Goal: Obtain resource: Download file/media

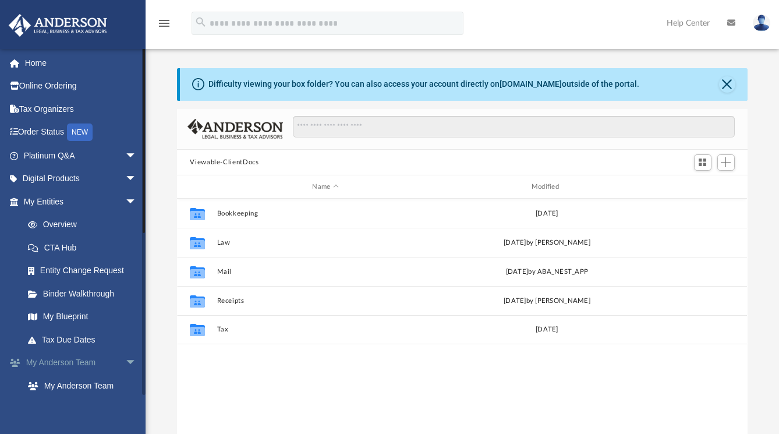
scroll to position [256, 561]
click at [79, 292] on link "Binder Walkthrough" at bounding box center [85, 293] width 138 height 23
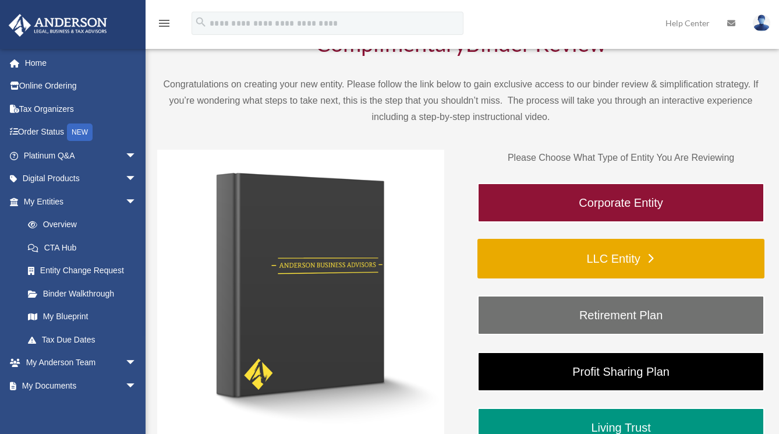
scroll to position [100, 0]
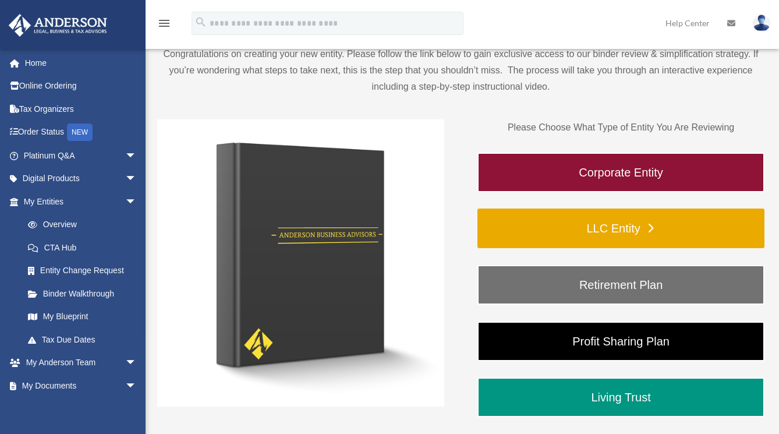
click at [639, 229] on link "LLC Entity" at bounding box center [621, 228] width 287 height 40
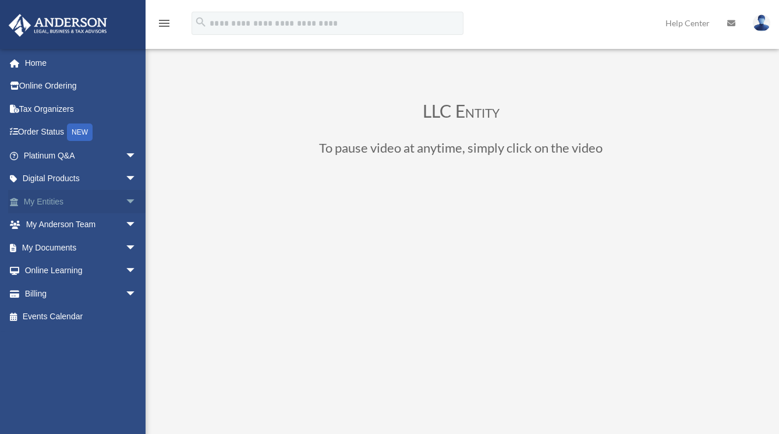
click at [125, 199] on span "arrow_drop_down" at bounding box center [136, 202] width 23 height 24
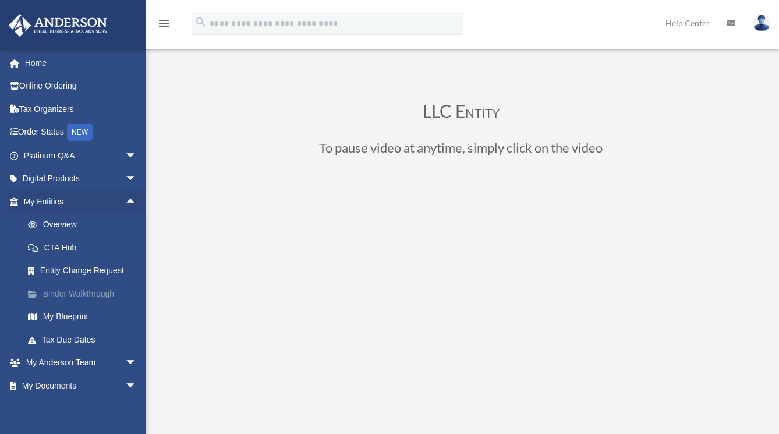
click at [94, 286] on link "Binder Walkthrough" at bounding box center [85, 293] width 138 height 23
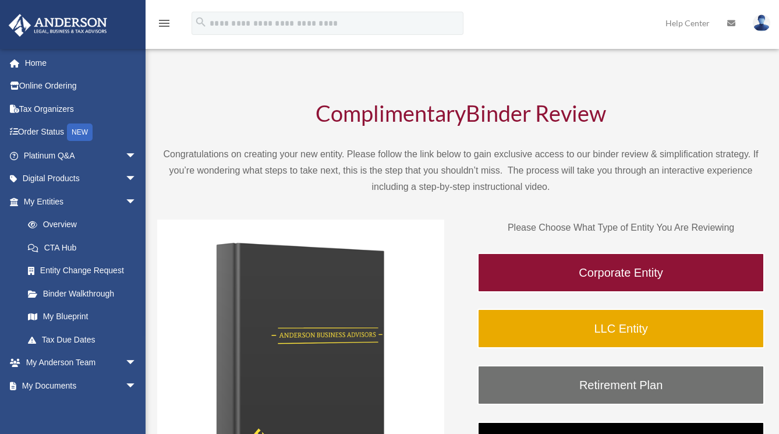
scroll to position [25, 0]
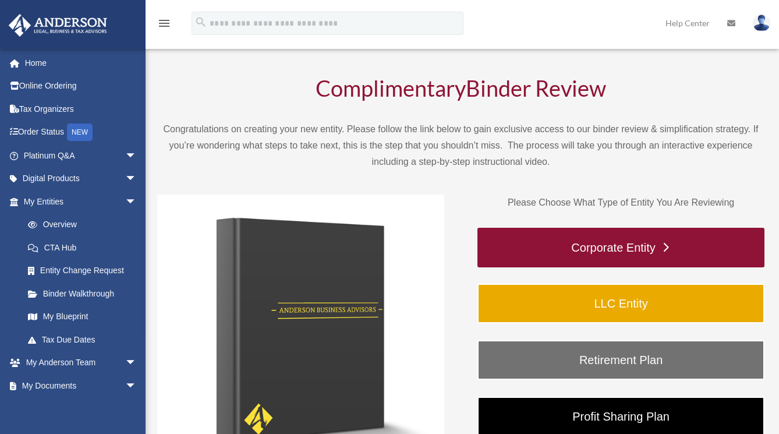
click at [665, 246] on link "Corporate Entity" at bounding box center [621, 248] width 287 height 40
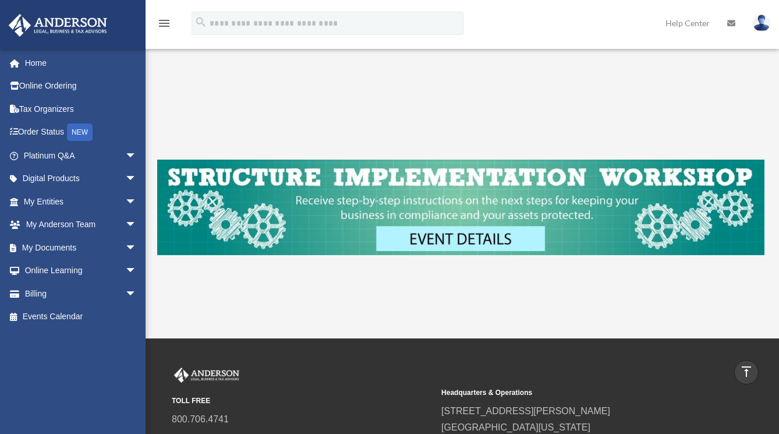
scroll to position [274, 0]
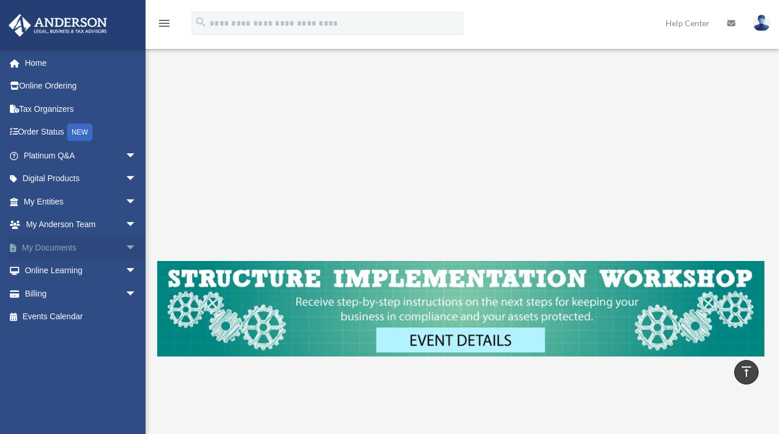
click at [125, 243] on span "arrow_drop_down" at bounding box center [136, 248] width 23 height 24
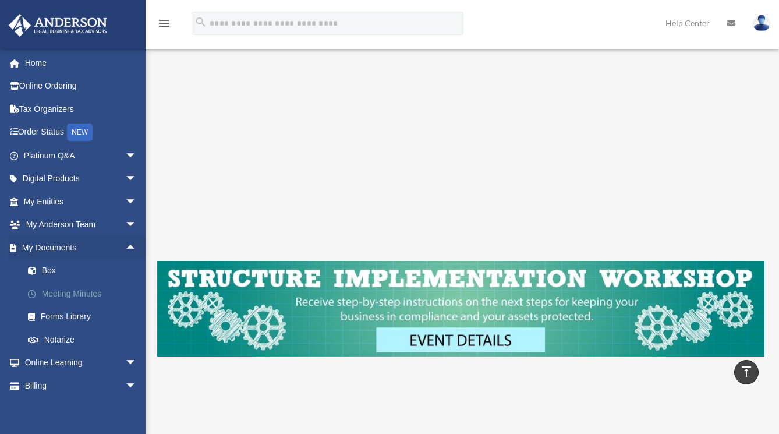
click at [89, 292] on link "Meeting Minutes" at bounding box center [85, 293] width 138 height 23
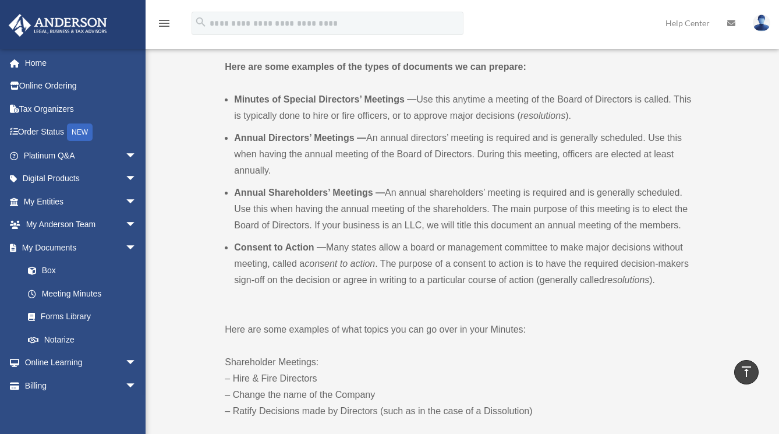
scroll to position [379, 0]
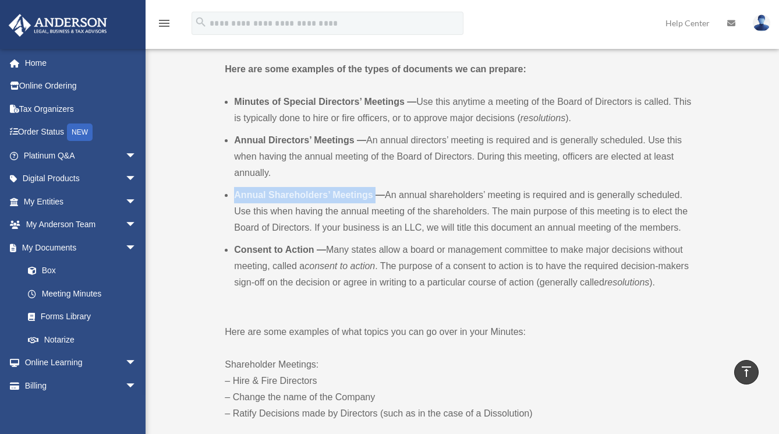
drag, startPoint x: 374, startPoint y: 193, endPoint x: 235, endPoint y: 191, distance: 139.8
click at [235, 191] on b "Annual Shareholders’ Meetings —" at bounding box center [309, 195] width 151 height 10
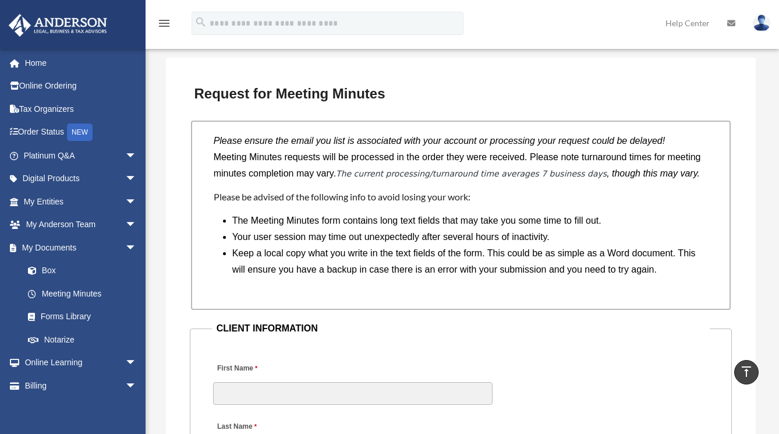
scroll to position [875, 0]
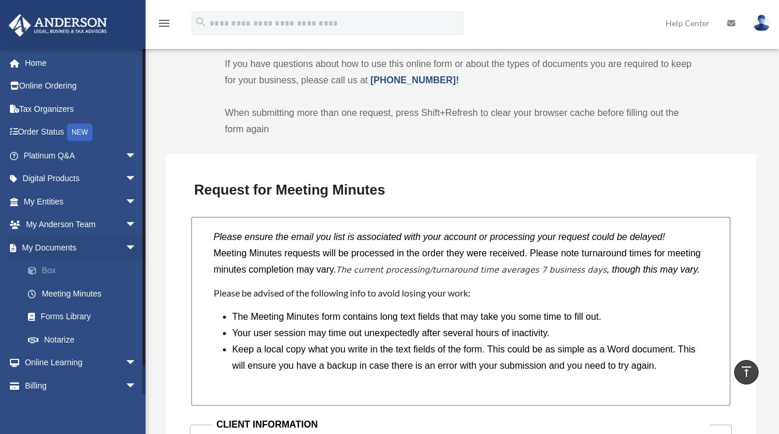
click at [53, 270] on link "Box" at bounding box center [85, 270] width 138 height 23
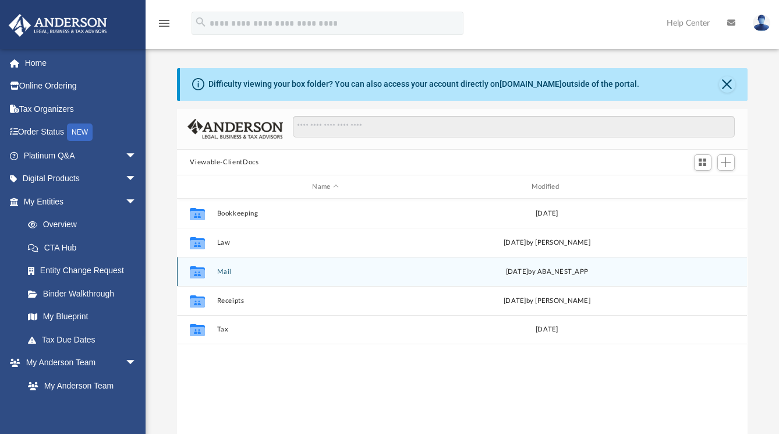
scroll to position [256, 561]
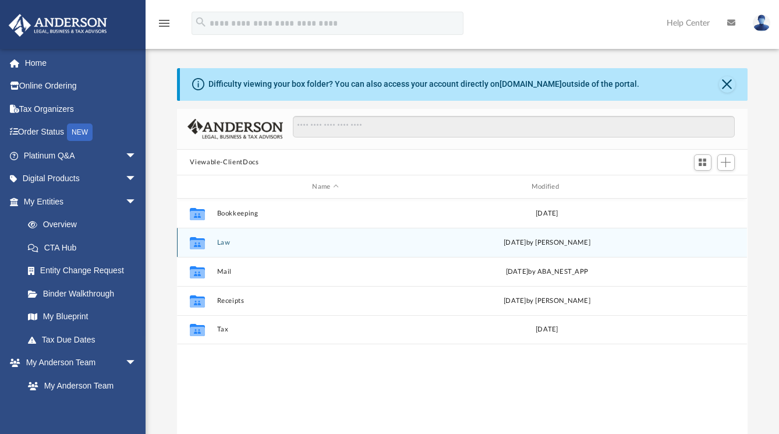
click at [245, 245] on button "Law" at bounding box center [325, 243] width 217 height 8
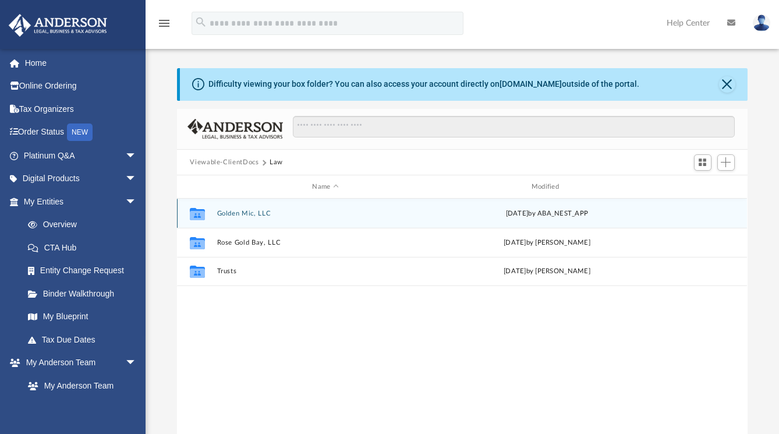
click at [245, 214] on button "Golden Mic, LLC" at bounding box center [325, 214] width 217 height 8
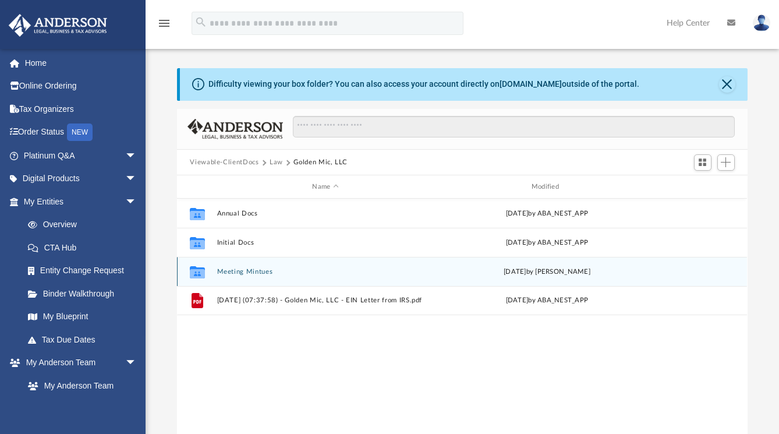
click at [250, 273] on button "Meeting Mintues" at bounding box center [325, 272] width 217 height 8
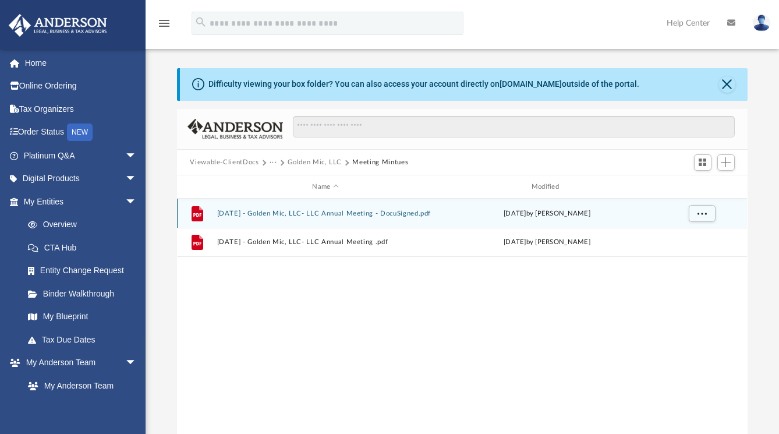
click at [323, 214] on button "2025.1.25 - Golden Mic, LLC- LLC Annual Meeting - DocuSigned.pdf" at bounding box center [325, 214] width 217 height 8
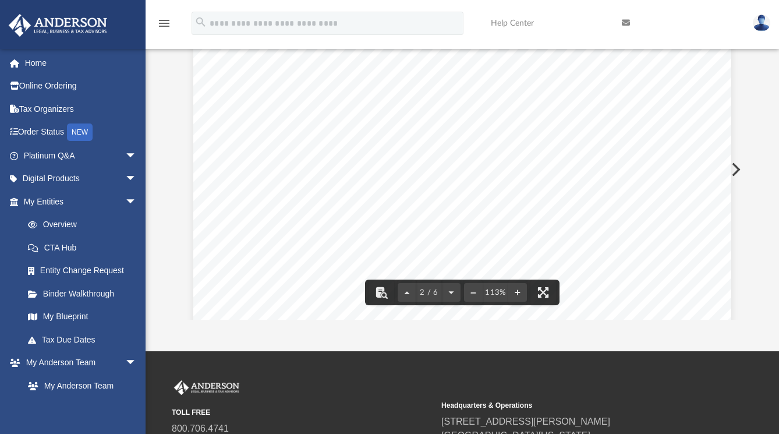
scroll to position [0, 0]
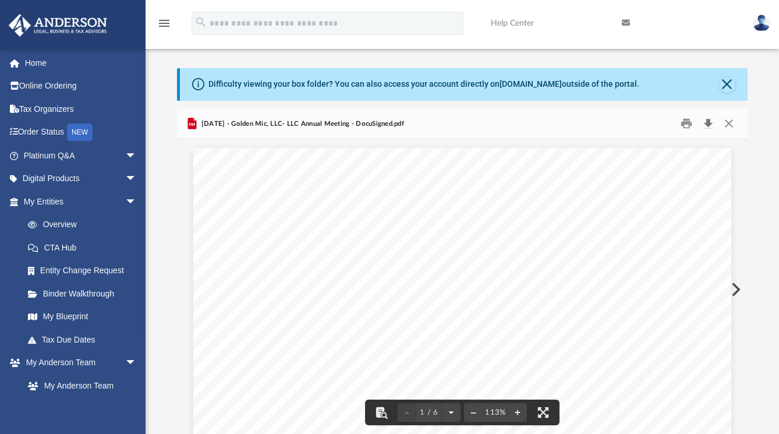
click at [705, 123] on button "Download" at bounding box center [708, 124] width 21 height 18
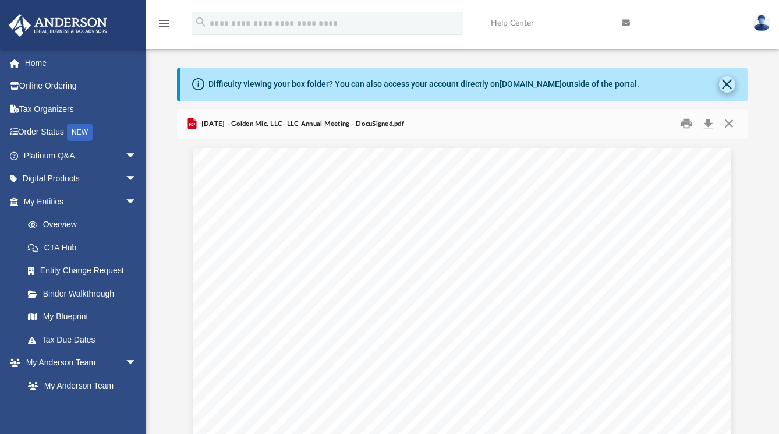
click at [723, 84] on button "Close" at bounding box center [727, 84] width 16 height 16
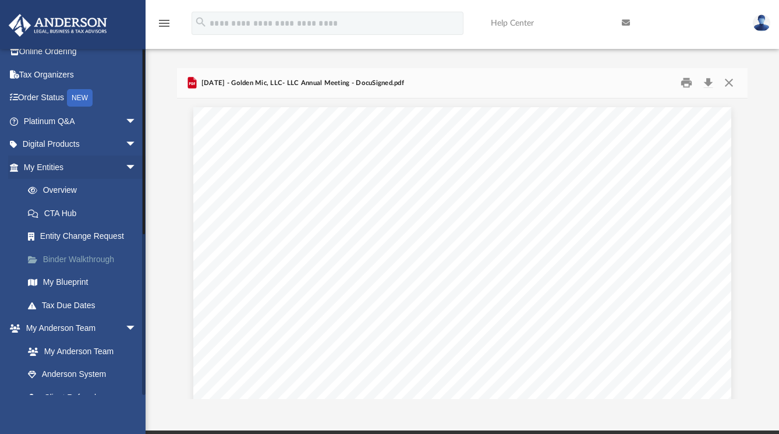
scroll to position [143, 0]
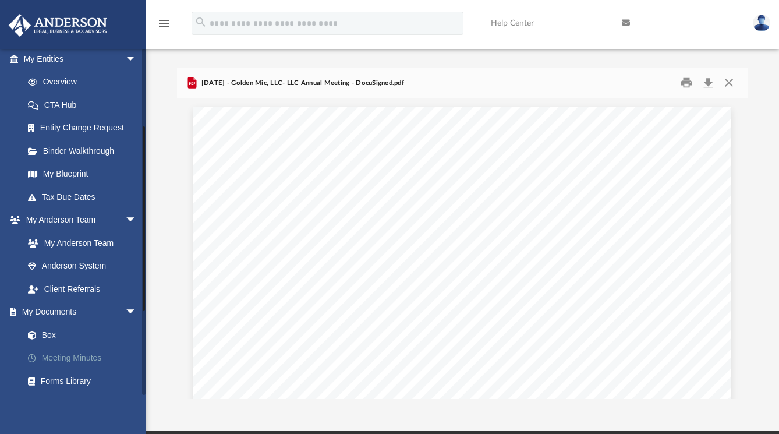
click at [75, 353] on link "Meeting Minutes" at bounding box center [85, 358] width 138 height 23
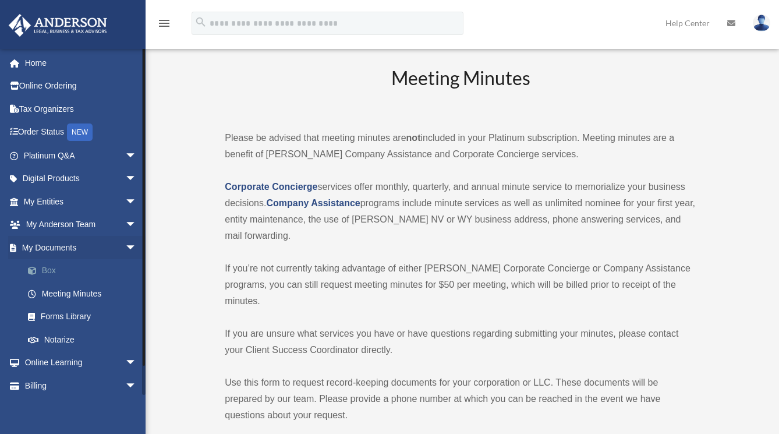
click at [77, 270] on link "Box" at bounding box center [85, 270] width 138 height 23
click at [67, 270] on link "Box" at bounding box center [85, 270] width 138 height 23
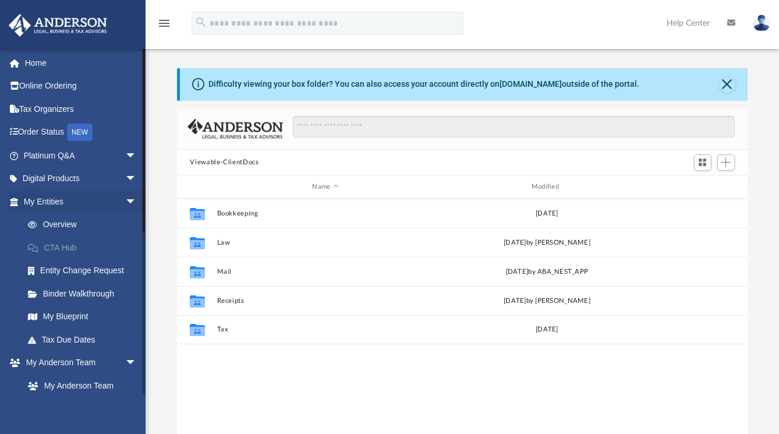
scroll to position [256, 561]
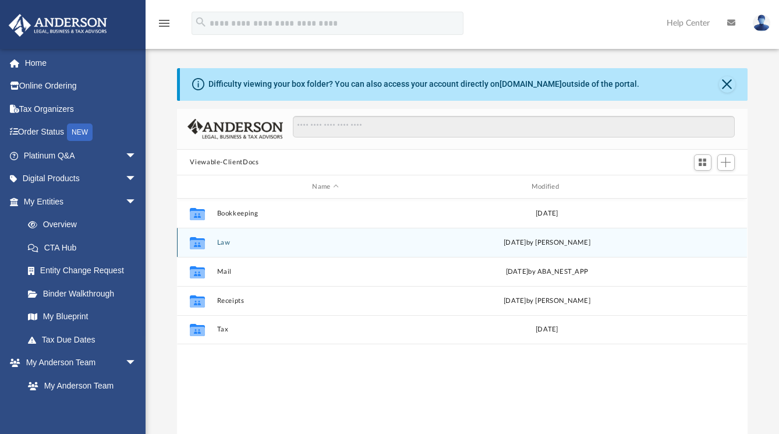
click at [225, 245] on button "Law" at bounding box center [325, 243] width 217 height 8
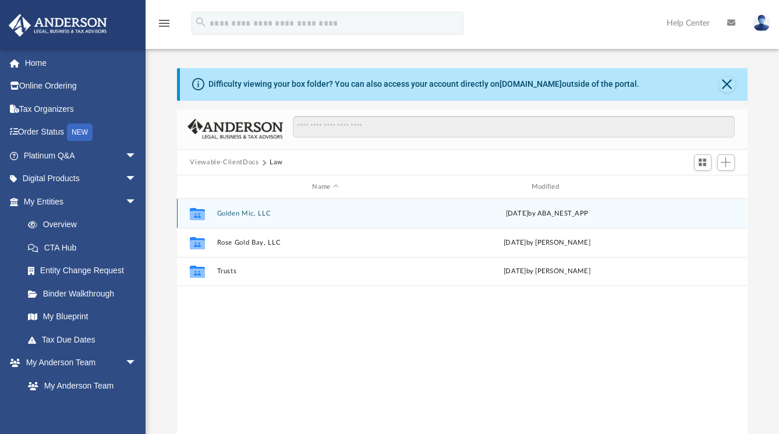
click at [242, 216] on button "Golden Mic, LLC" at bounding box center [325, 214] width 217 height 8
click at [249, 214] on button "Annual Docs" at bounding box center [325, 214] width 217 height 8
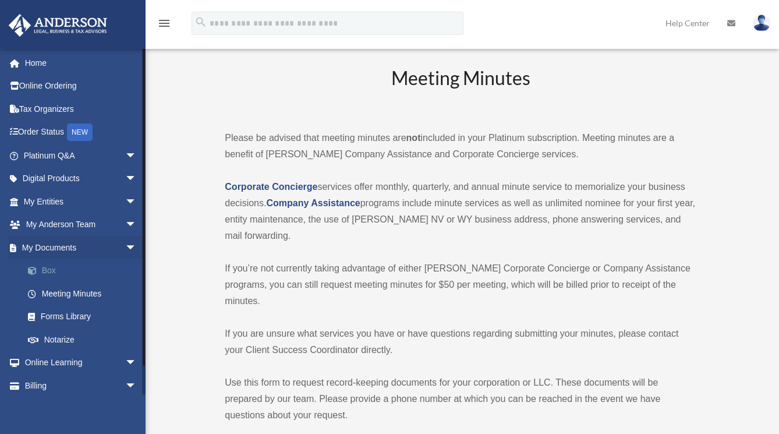
click at [48, 268] on link "Box" at bounding box center [85, 270] width 138 height 23
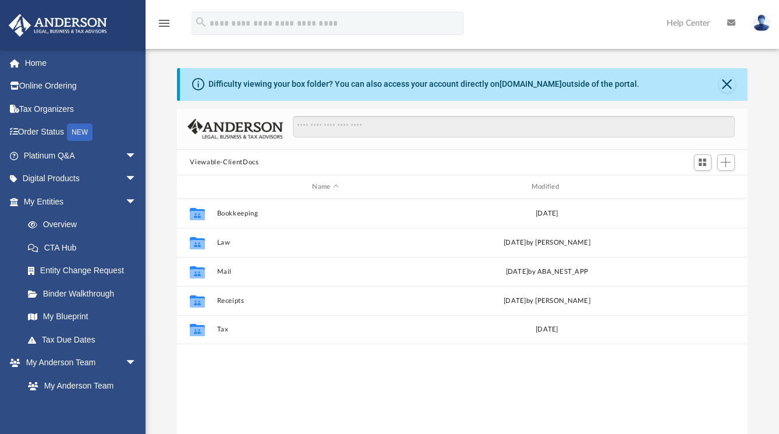
scroll to position [256, 561]
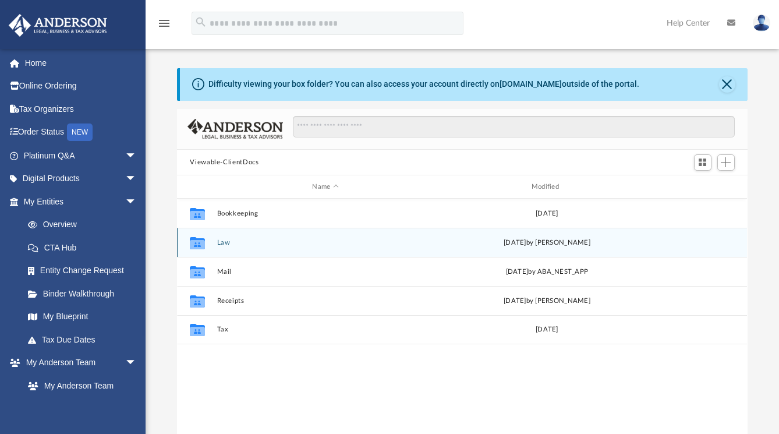
click at [225, 240] on button "Law" at bounding box center [325, 243] width 217 height 8
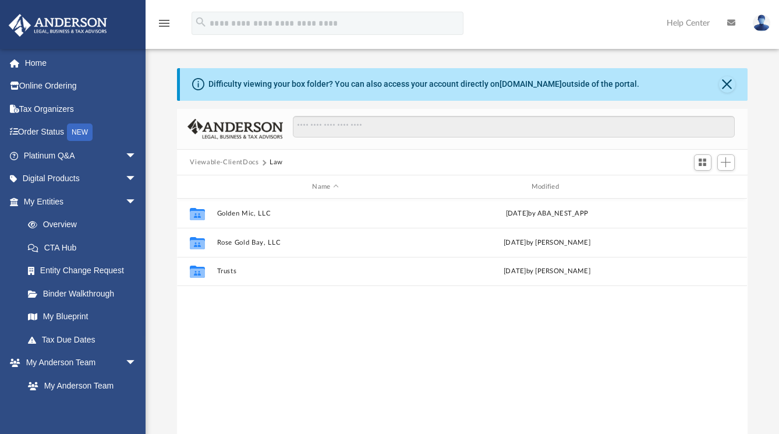
click at [244, 162] on button "Viewable-ClientDocs" at bounding box center [224, 162] width 69 height 10
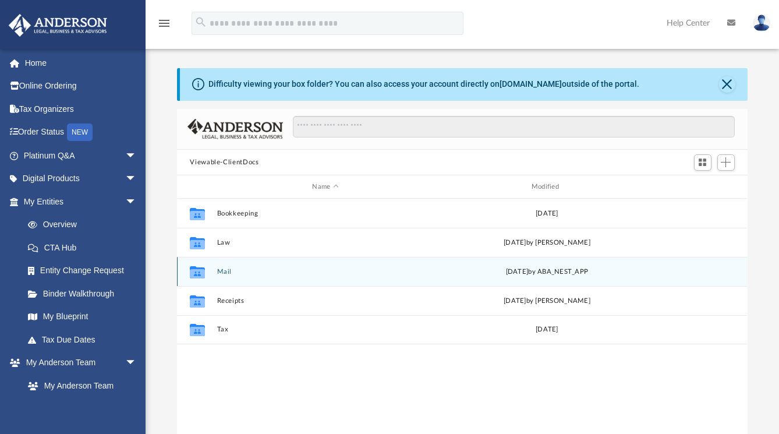
click at [226, 271] on button "Mail" at bounding box center [325, 272] width 217 height 8
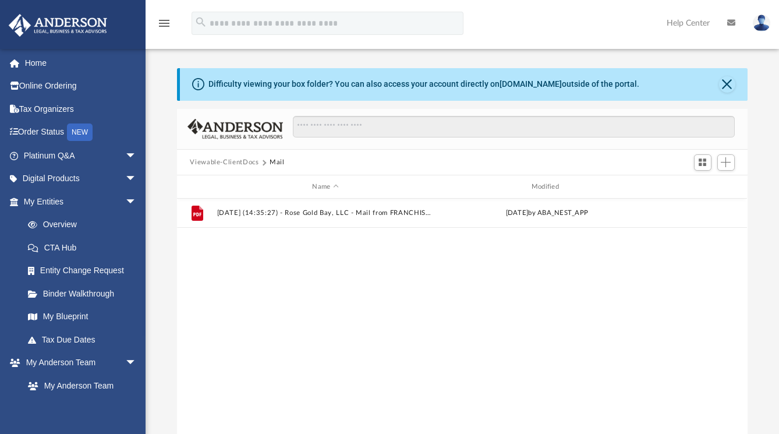
click at [242, 163] on button "Viewable-ClientDocs" at bounding box center [224, 162] width 69 height 10
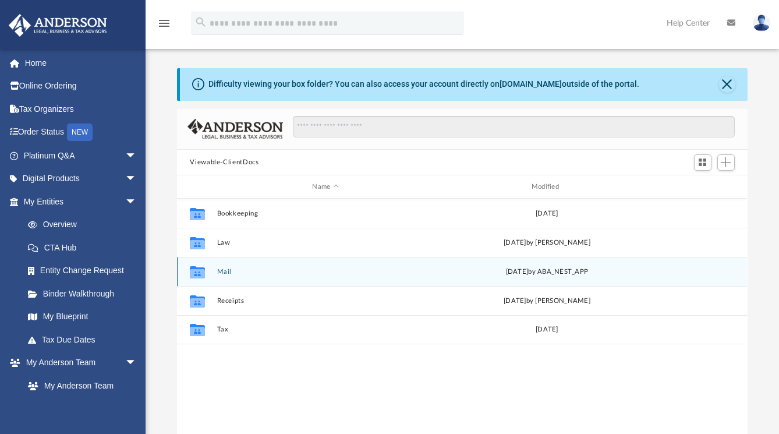
click at [227, 271] on button "Mail" at bounding box center [325, 272] width 217 height 8
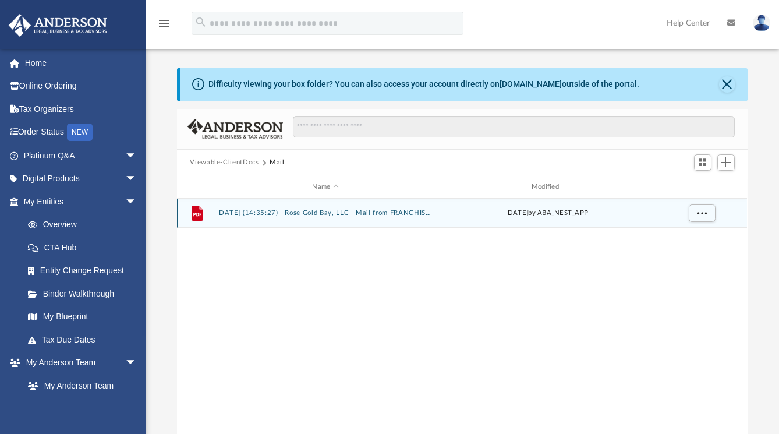
click at [329, 211] on button "2025.02.20 (14:35:27) - Rose Gold Bay, LLC - Mail from FRANCHISE TAX BOARD.pdf" at bounding box center [325, 213] width 217 height 8
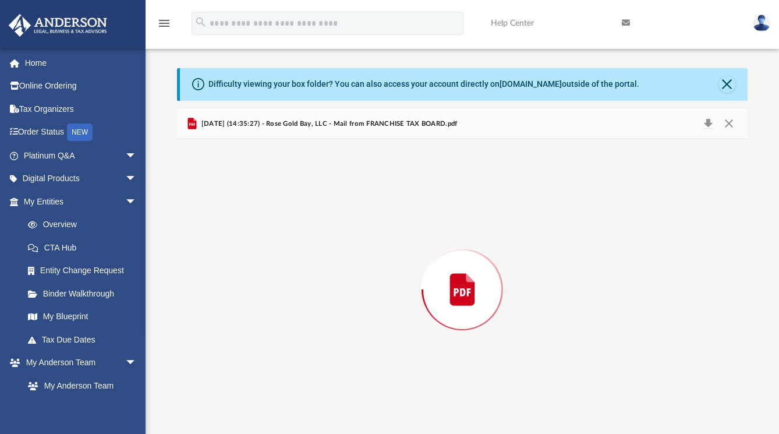
scroll to position [6, 0]
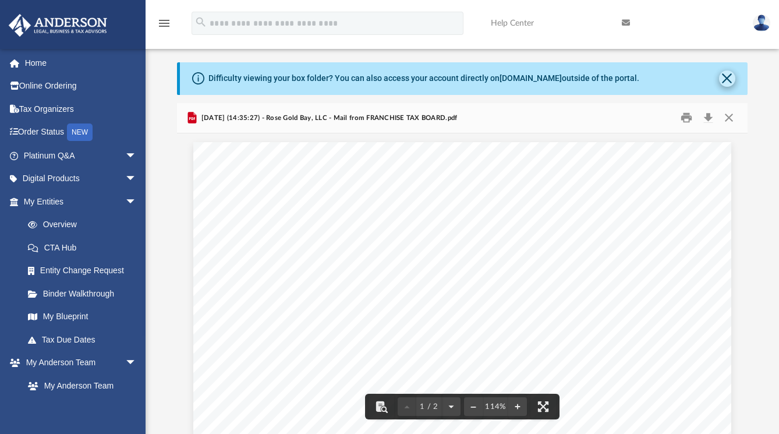
click at [730, 74] on button "Close" at bounding box center [727, 78] width 16 height 16
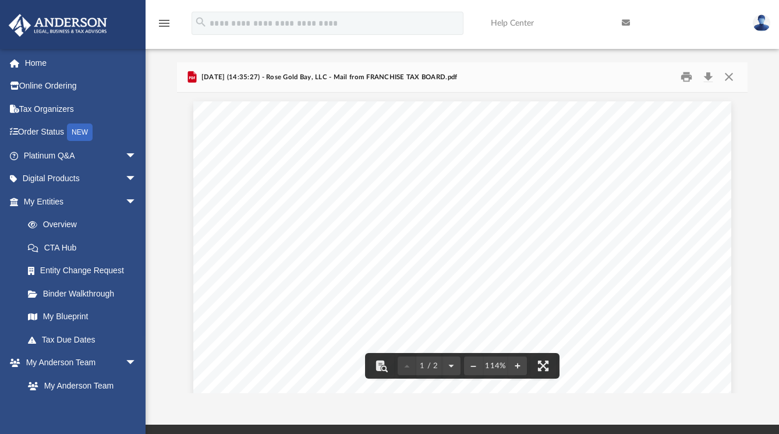
scroll to position [0, 0]
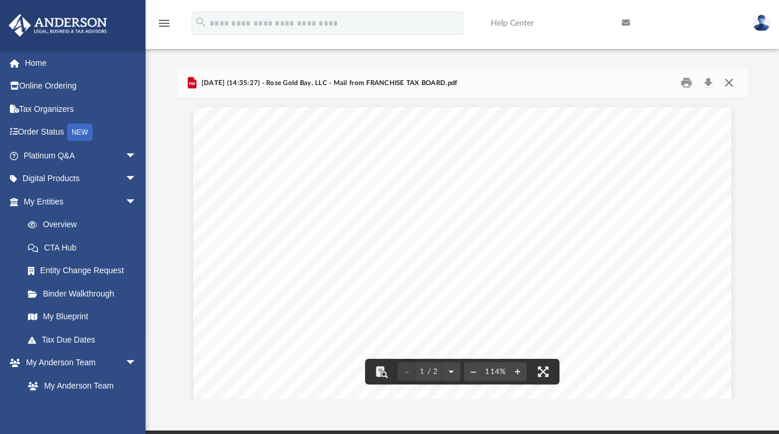
click at [727, 79] on button "Close" at bounding box center [729, 83] width 21 height 18
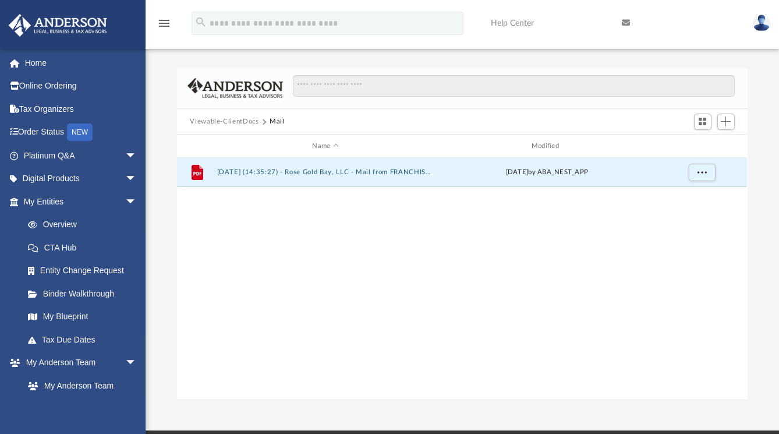
click at [231, 119] on button "Viewable-ClientDocs" at bounding box center [224, 121] width 69 height 10
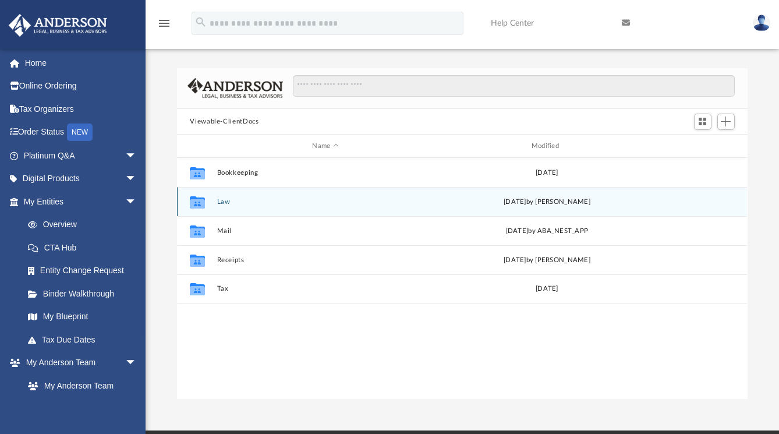
click at [224, 203] on button "Law" at bounding box center [325, 202] width 217 height 8
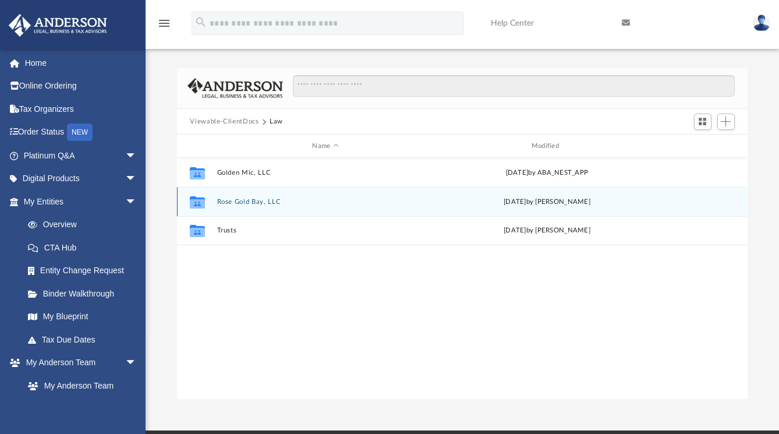
click at [239, 203] on button "Rose Gold Bay, LLC" at bounding box center [325, 202] width 217 height 8
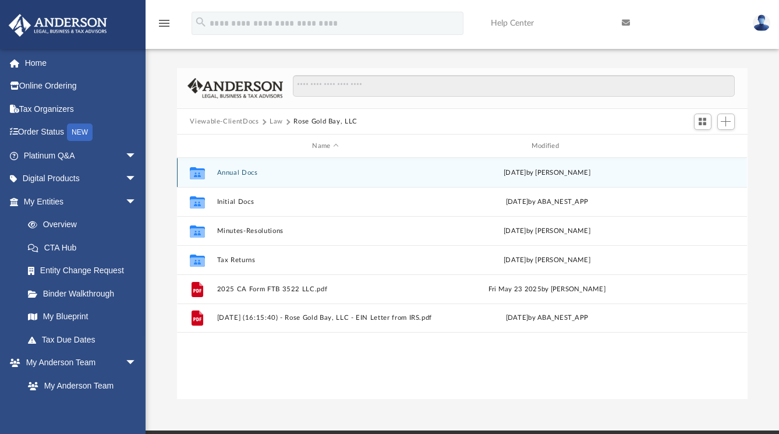
click at [235, 174] on button "Annual Docs" at bounding box center [325, 173] width 217 height 8
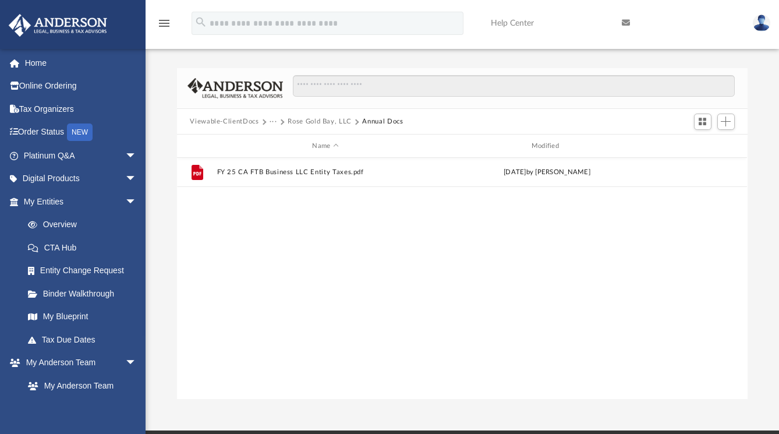
click at [333, 123] on button "Rose Gold Bay, LLC" at bounding box center [320, 121] width 64 height 10
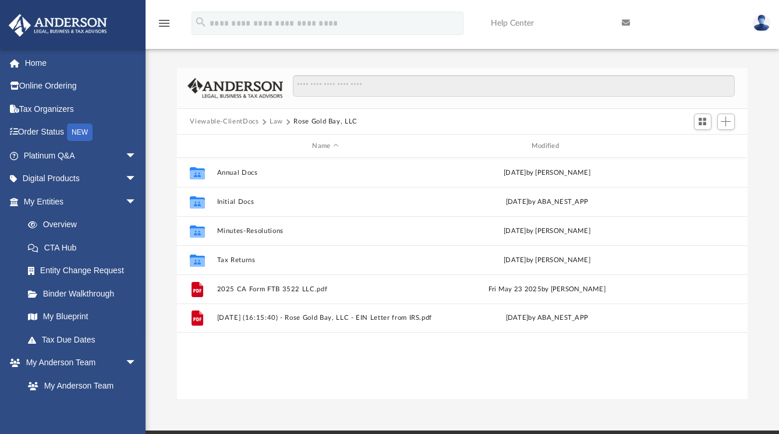
click at [333, 122] on button "Rose Gold Bay, LLC" at bounding box center [326, 121] width 64 height 10
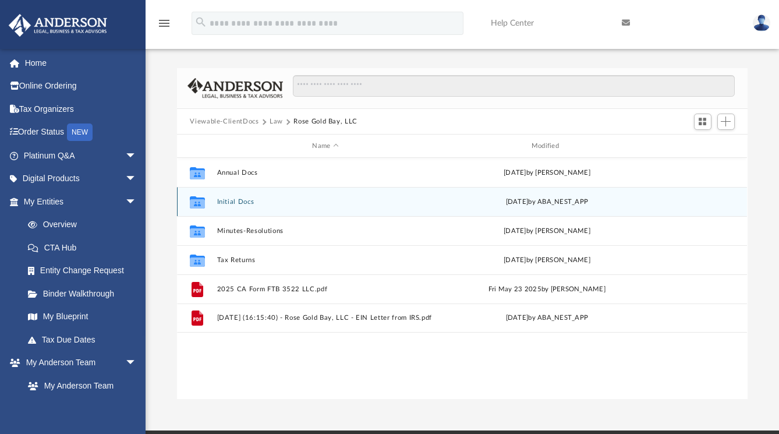
click at [237, 201] on button "Initial Docs" at bounding box center [325, 202] width 217 height 8
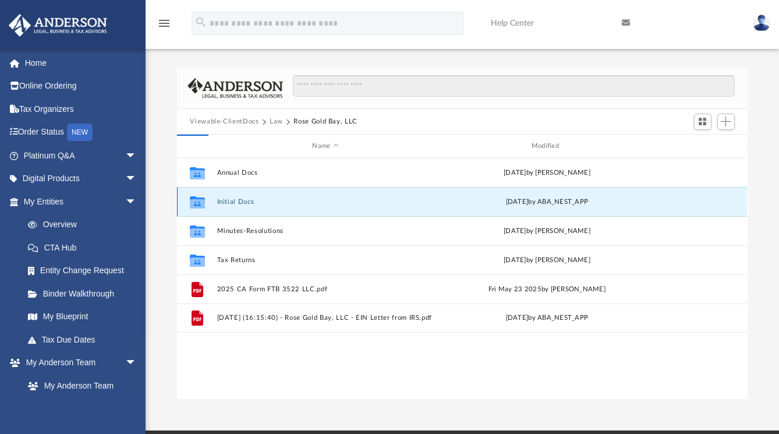
click at [237, 201] on button "Initial Docs" at bounding box center [325, 202] width 217 height 8
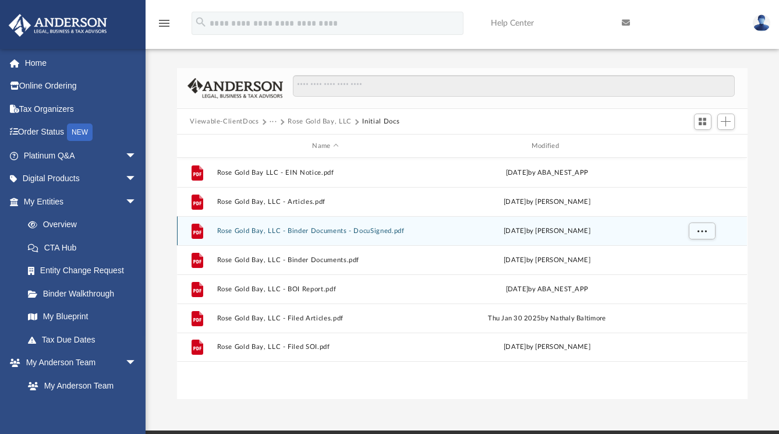
click at [308, 231] on button "Rose Gold Bay, LLC - Binder Documents - DocuSigned.pdf" at bounding box center [325, 231] width 217 height 8
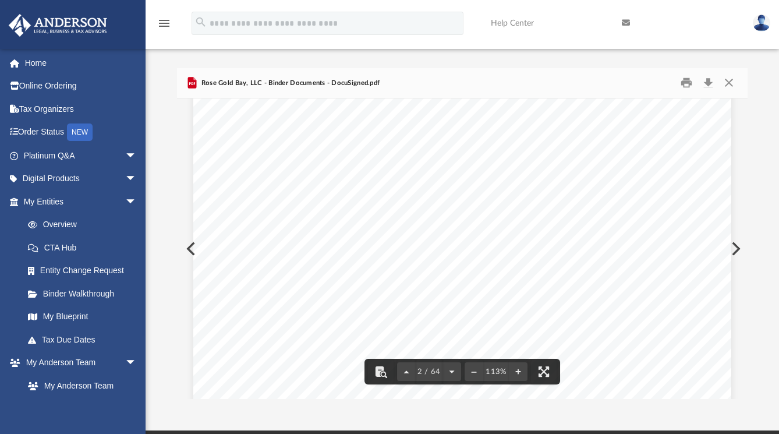
scroll to position [934, 0]
drag, startPoint x: 447, startPoint y: 188, endPoint x: 408, endPoint y: 187, distance: 39.0
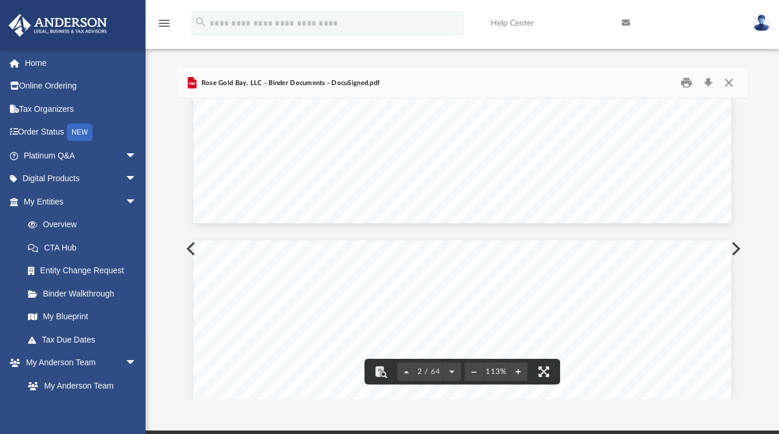
scroll to position [0, 0]
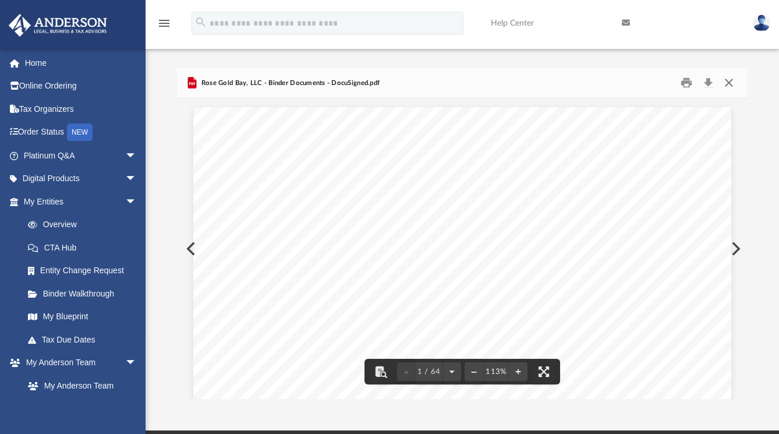
click at [722, 88] on button "Close" at bounding box center [729, 83] width 21 height 18
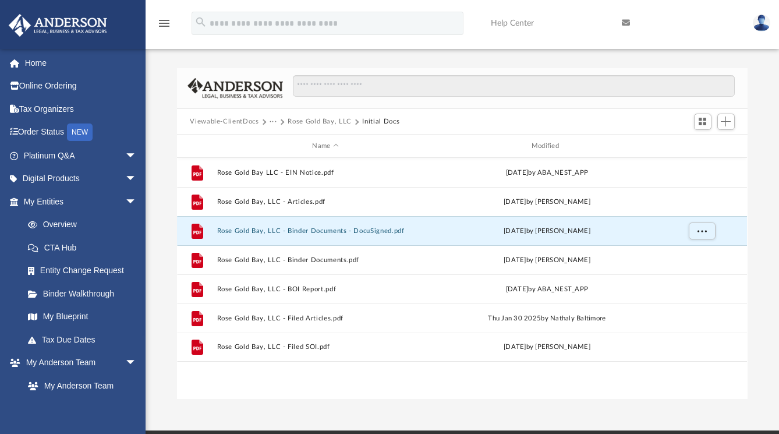
click at [306, 120] on button "Rose Gold Bay, LLC" at bounding box center [320, 121] width 64 height 10
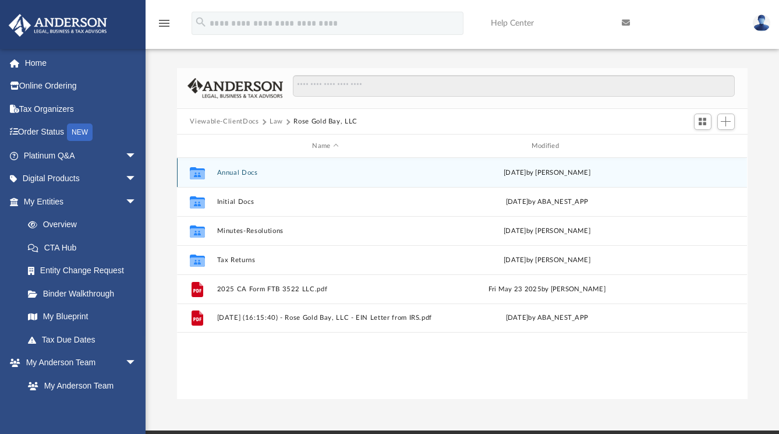
click at [306, 120] on div "Viewable-ClientDocs Law Rose Gold Bay, LLC" at bounding box center [279, 121] width 178 height 10
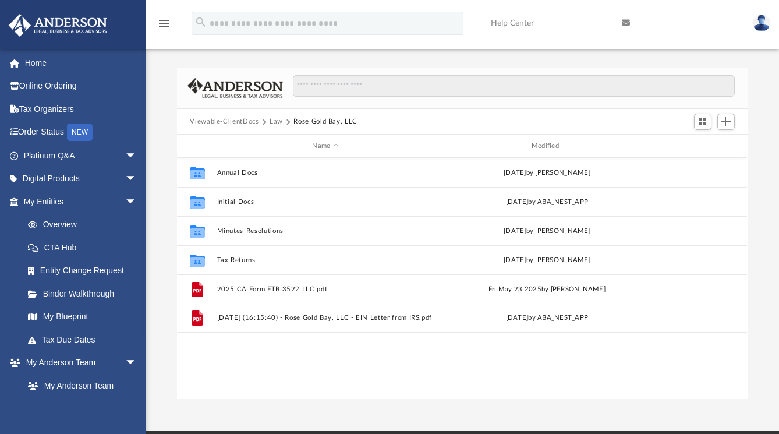
click at [277, 122] on button "Law" at bounding box center [276, 121] width 13 height 10
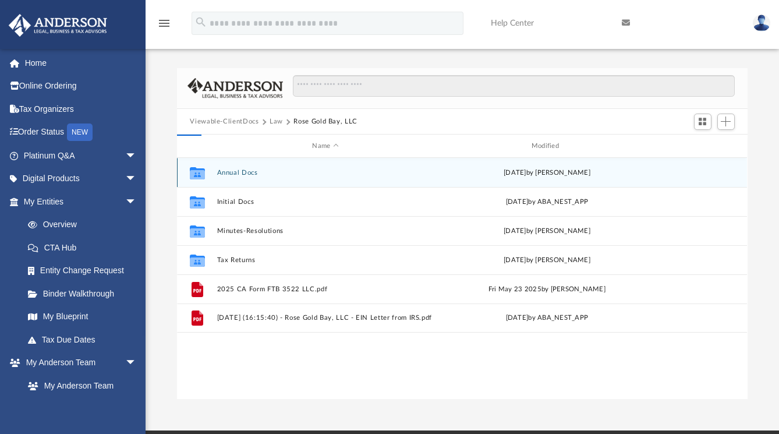
click at [277, 122] on div "Viewable-ClientDocs Law Rose Gold Bay, LLC" at bounding box center [279, 121] width 178 height 10
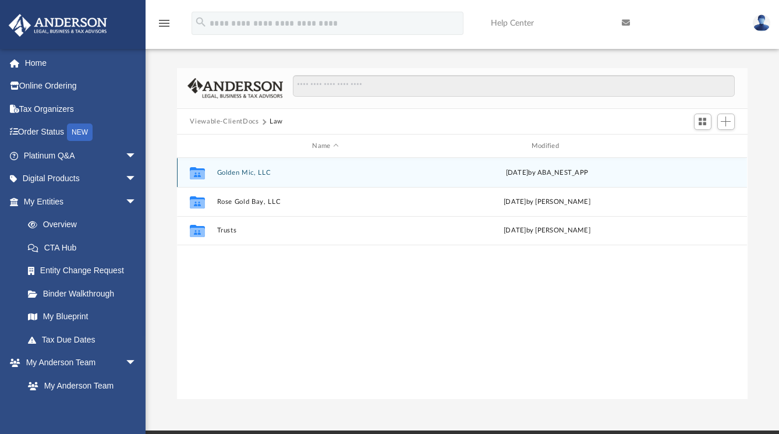
click at [248, 168] on div "Collaborated Folder Golden Mic, LLC Mon Jul 14 2025 by ABA_NEST_APP" at bounding box center [462, 172] width 570 height 29
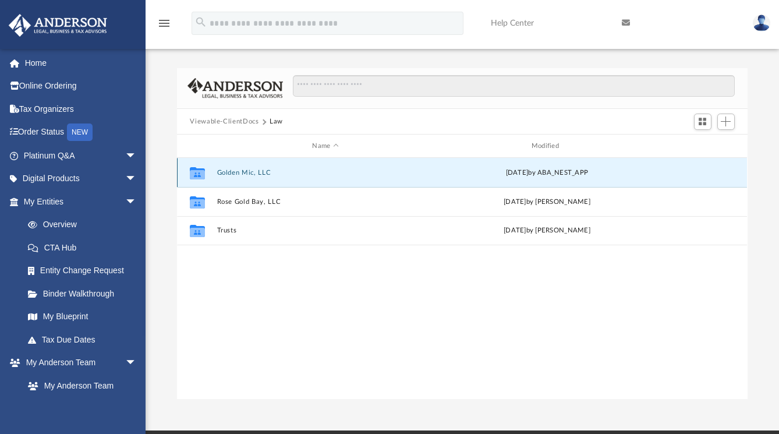
click at [248, 172] on button "Golden Mic, LLC" at bounding box center [325, 173] width 217 height 8
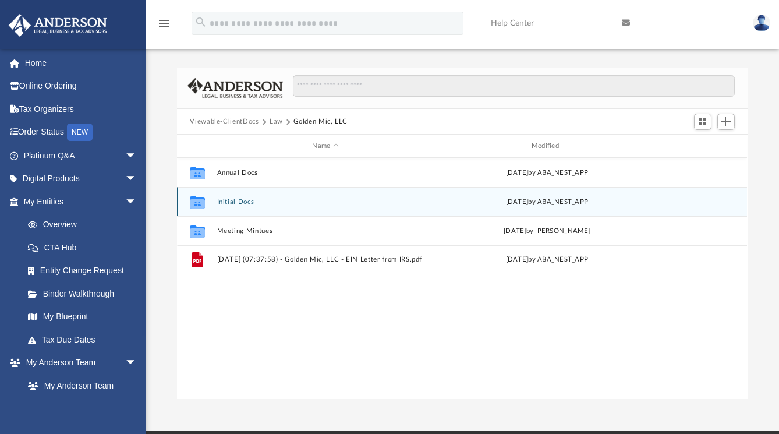
click at [242, 201] on button "Initial Docs" at bounding box center [325, 202] width 217 height 8
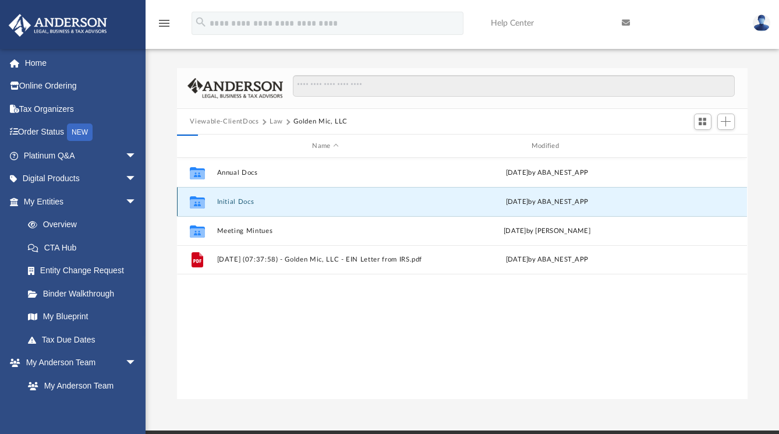
click at [242, 201] on button "Initial Docs" at bounding box center [325, 202] width 217 height 8
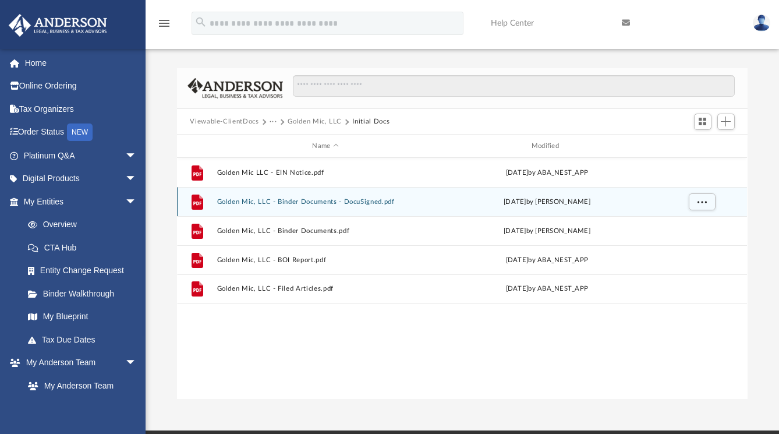
click at [313, 202] on button "Golden Mic, LLC - Binder Documents - DocuSigned.pdf" at bounding box center [325, 202] width 217 height 8
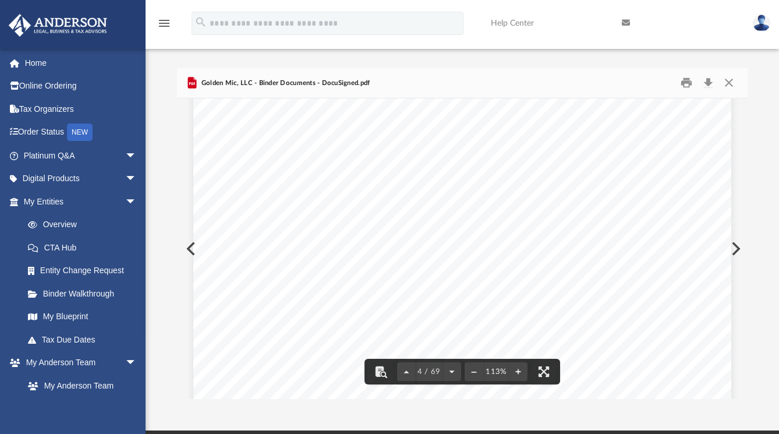
scroll to position [2436, 0]
click at [422, 164] on span "This company is managed by its managers" at bounding box center [362, 165] width 179 height 10
drag, startPoint x: 446, startPoint y: 165, endPoint x: 341, endPoint y: 165, distance: 105.4
click at [341, 165] on span "This company is managed by its managers" at bounding box center [362, 165] width 179 height 10
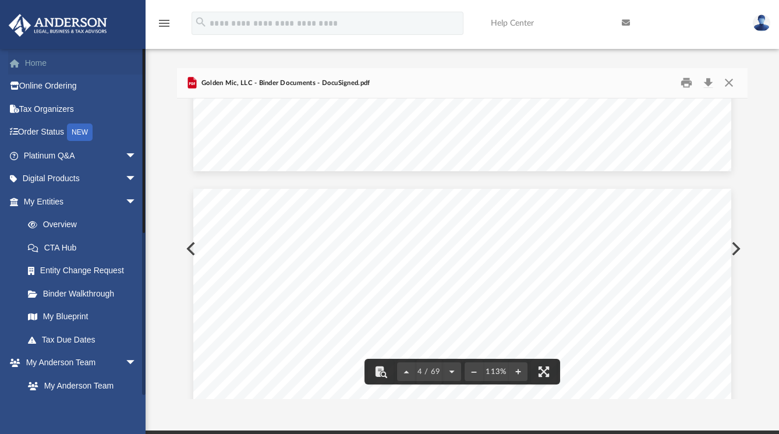
click at [33, 62] on link "Home" at bounding box center [81, 62] width 146 height 23
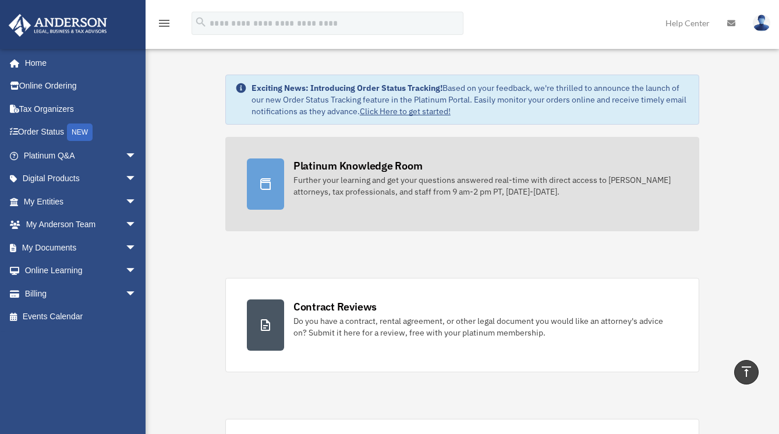
click at [367, 187] on div "Further your learning and get your questions answered real-time with direct acc…" at bounding box center [486, 185] width 384 height 23
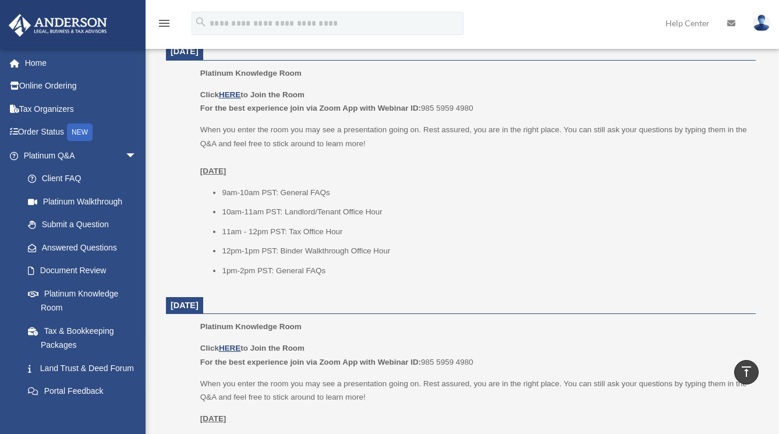
scroll to position [495, 0]
